Goal: Task Accomplishment & Management: Use online tool/utility

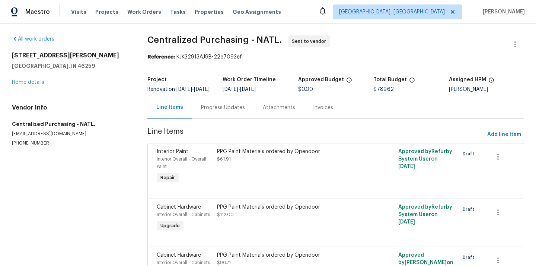
click at [428, 13] on span "[GEOGRAPHIC_DATA], [GEOGRAPHIC_DATA]" at bounding box center [392, 11] width 106 height 7
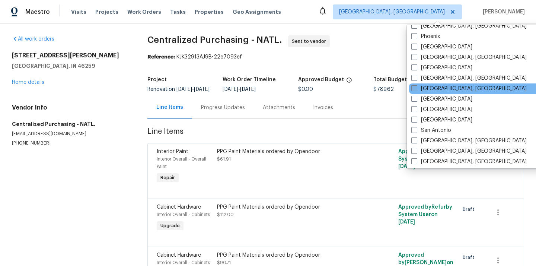
scroll to position [412, 0]
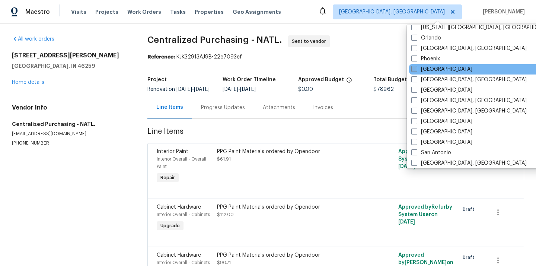
click at [425, 72] on label "[GEOGRAPHIC_DATA]" at bounding box center [441, 68] width 61 height 7
click at [416, 70] on input "[GEOGRAPHIC_DATA]" at bounding box center [413, 67] width 5 height 5
checkbox input "true"
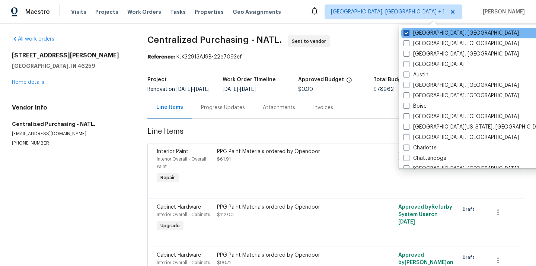
click at [420, 35] on label "[GEOGRAPHIC_DATA], [GEOGRAPHIC_DATA]" at bounding box center [460, 32] width 115 height 7
click at [408, 34] on input "[GEOGRAPHIC_DATA], [GEOGRAPHIC_DATA]" at bounding box center [405, 31] width 5 height 5
checkbox input "false"
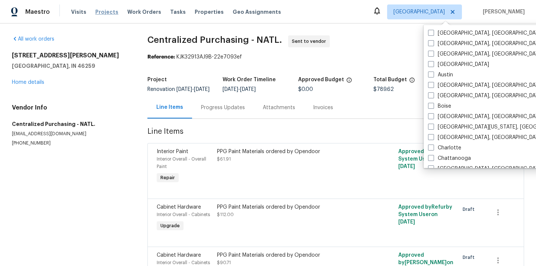
click at [97, 10] on span "Projects" at bounding box center [106, 11] width 23 height 7
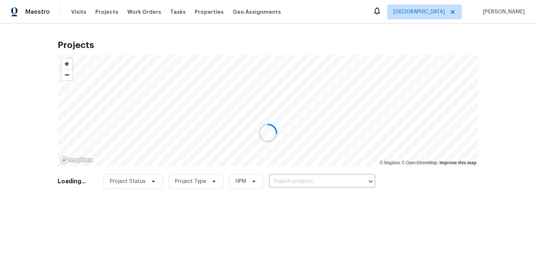
click at [295, 176] on div at bounding box center [268, 133] width 536 height 266
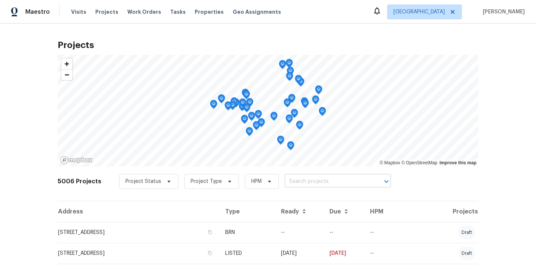
click at [299, 182] on input "text" at bounding box center [327, 182] width 85 height 12
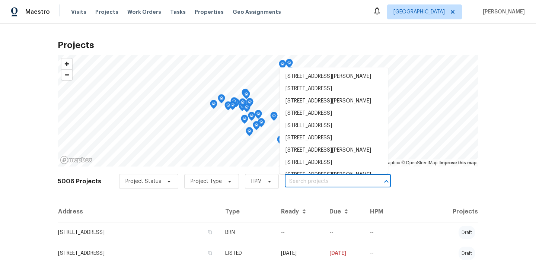
paste input "[STREET_ADDRESS]"
type input "[STREET_ADDRESS]"
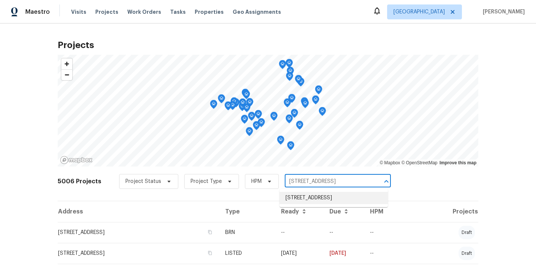
click at [299, 195] on li "[STREET_ADDRESS]" at bounding box center [333, 198] width 108 height 12
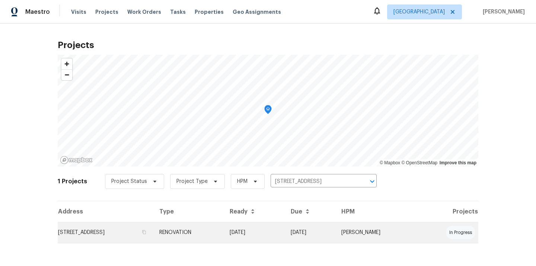
click at [224, 229] on td "RENOVATION" at bounding box center [188, 232] width 70 height 21
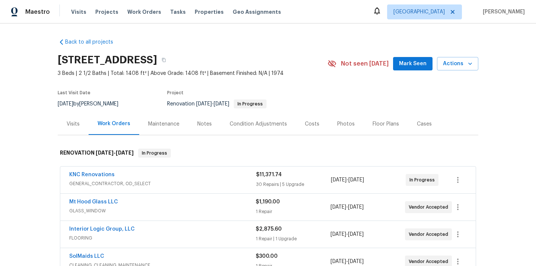
click at [157, 60] on h2 "[STREET_ADDRESS]" at bounding box center [107, 59] width 99 height 7
copy h2 "97006"
click at [311, 86] on section "[STREET_ADDRESS] 3 Beds | 2 1/2 Baths | Total: 1408 ft² | Above Grade: 1408 ft²…" at bounding box center [268, 81] width 420 height 62
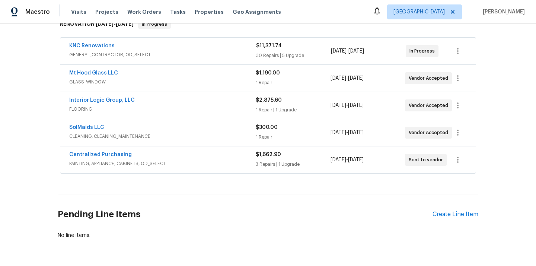
scroll to position [127, 0]
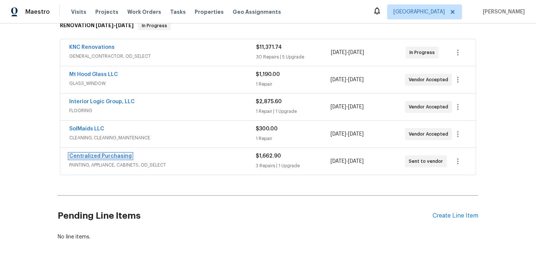
click at [103, 156] on link "Centralized Purchasing" at bounding box center [100, 155] width 62 height 5
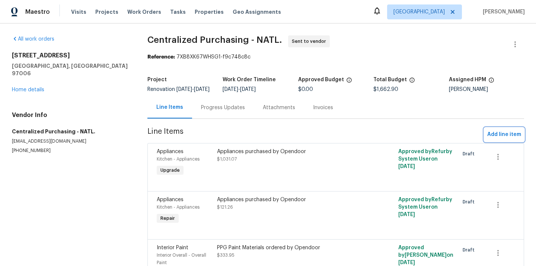
click at [509, 139] on span "Add line item" at bounding box center [504, 134] width 34 height 9
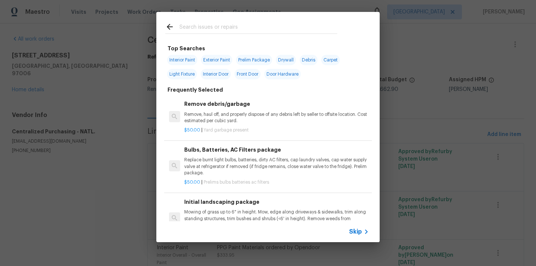
click at [332, 23] on input "text" at bounding box center [258, 27] width 158 height 11
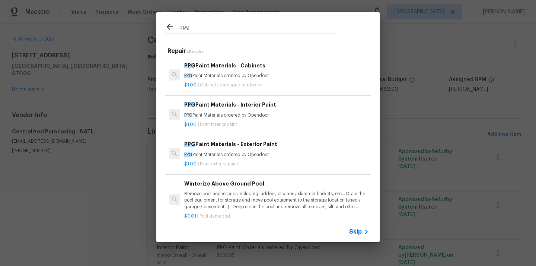
type input "ppg"
click at [247, 102] on h6 "PPG Paint Materials - Interior Paint" at bounding box center [276, 104] width 184 height 8
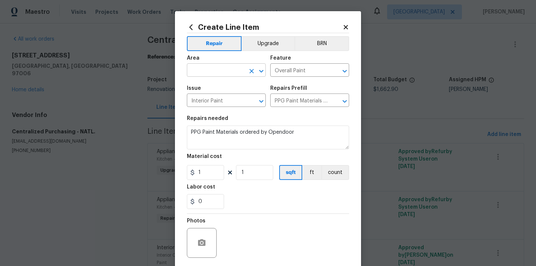
click at [215, 67] on input "text" at bounding box center [216, 71] width 58 height 12
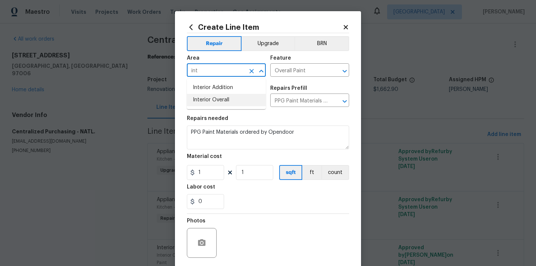
click at [215, 101] on li "Interior Overall" at bounding box center [226, 100] width 79 height 12
type input "Interior Overall"
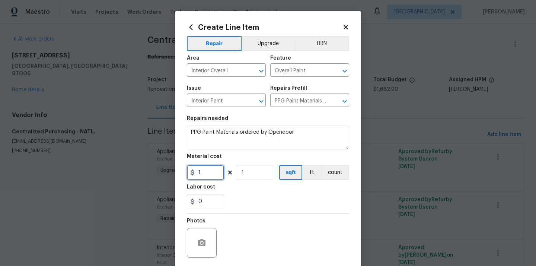
drag, startPoint x: 205, startPoint y: 174, endPoint x: 167, endPoint y: 173, distance: 38.3
click at [169, 174] on div "Create Line Item Repair Upgrade BRN Area Interior Overall ​ Feature Overall Pai…" at bounding box center [268, 133] width 536 height 266
paste input "66.42"
type input "66.42"
click at [208, 189] on h5 "Labor cost" at bounding box center [201, 186] width 28 height 5
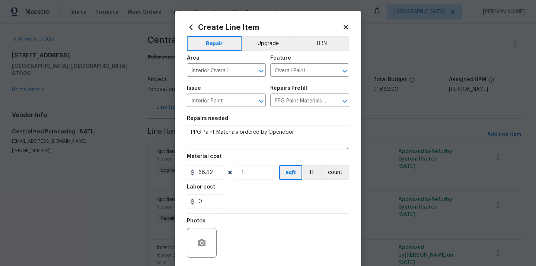
scroll to position [55, 0]
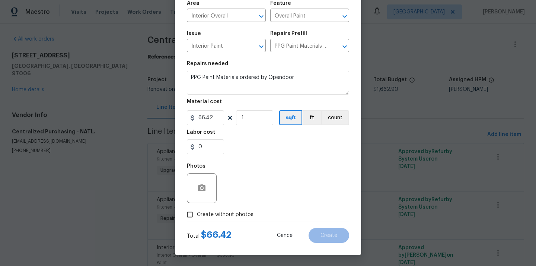
click at [209, 214] on span "Create without photos" at bounding box center [225, 215] width 57 height 8
click at [197, 214] on input "Create without photos" at bounding box center [190, 214] width 14 height 14
checkbox input "true"
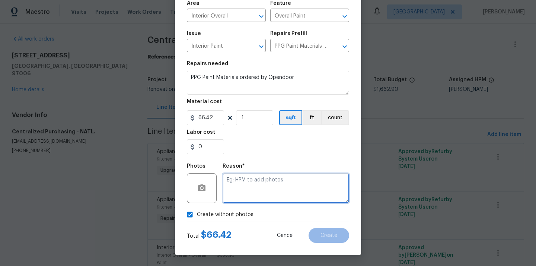
click at [236, 193] on textarea at bounding box center [285, 188] width 126 height 30
type textarea "N/A"
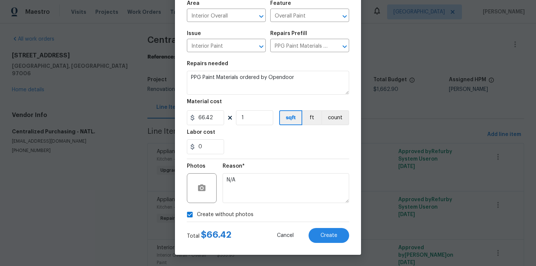
click at [323, 227] on div "Total $ 66.42 Cancel Create" at bounding box center [268, 232] width 162 height 21
click at [322, 232] on span "Create" at bounding box center [328, 235] width 17 height 6
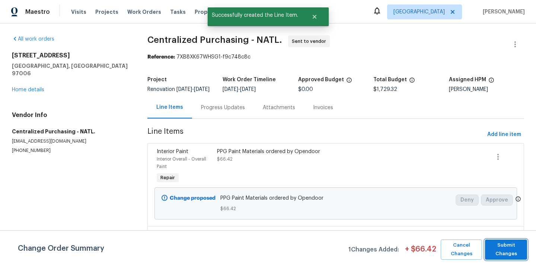
click at [495, 245] on span "Submit Changes" at bounding box center [505, 249] width 35 height 17
